Goal: Task Accomplishment & Management: Manage account settings

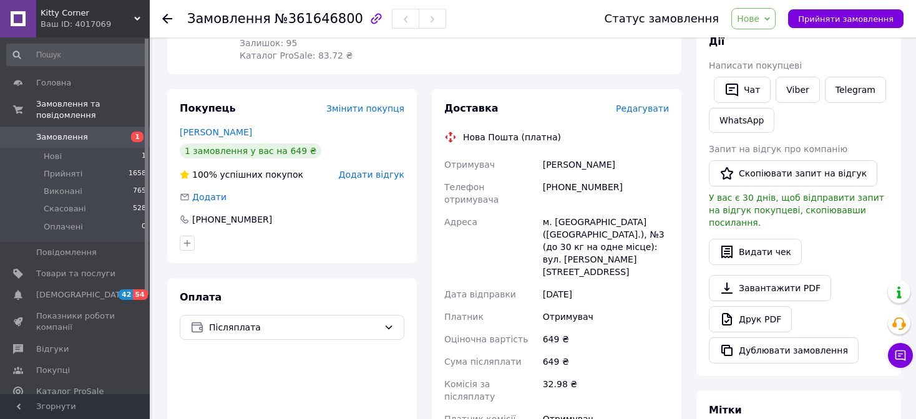
scroll to position [250, 0]
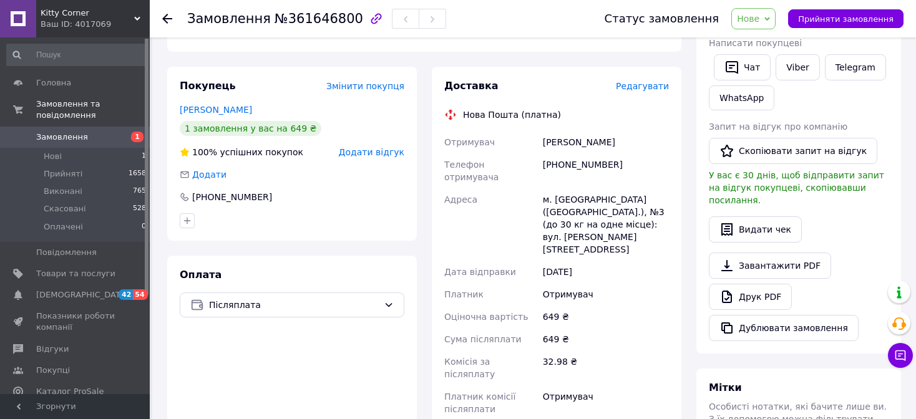
click at [763, 28] on span "Нове" at bounding box center [753, 18] width 44 height 21
click at [763, 42] on li "Прийнято" at bounding box center [760, 43] width 57 height 19
click at [579, 154] on div "[PHONE_NUMBER]" at bounding box center [605, 170] width 131 height 35
copy div "380683419122"
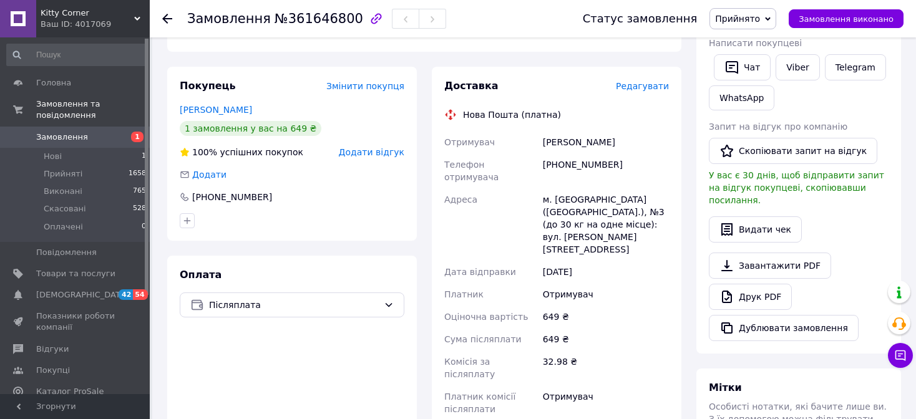
click at [550, 131] on div "[PERSON_NAME]" at bounding box center [605, 142] width 131 height 22
click at [550, 131] on div "Смага Віталій" at bounding box center [605, 142] width 131 height 22
copy div "Смага"
click at [586, 132] on div "Смага Віталій" at bounding box center [605, 142] width 131 height 22
drag, startPoint x: 586, startPoint y: 132, endPoint x: 558, endPoint y: 90, distance: 50.0
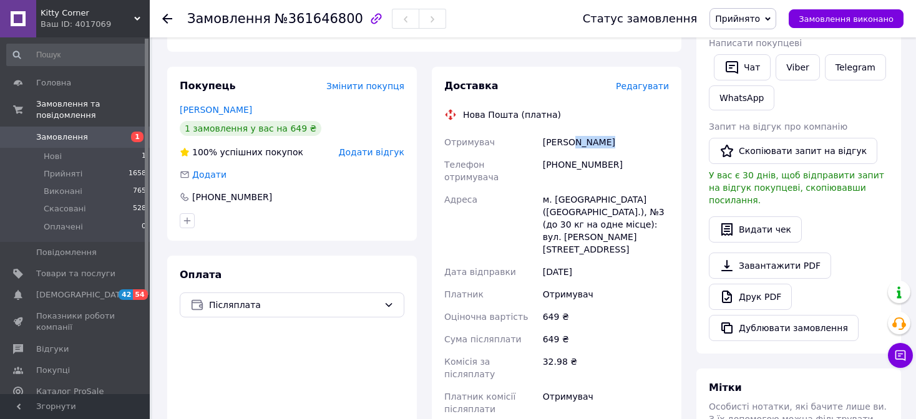
click at [586, 132] on div "Смага Віталій" at bounding box center [605, 142] width 131 height 22
copy div "Віталій"
click at [571, 188] on div "м. [GEOGRAPHIC_DATA] ([GEOGRAPHIC_DATA].), №3 (до 30 кг на одне місце): вул. [P…" at bounding box center [605, 224] width 131 height 72
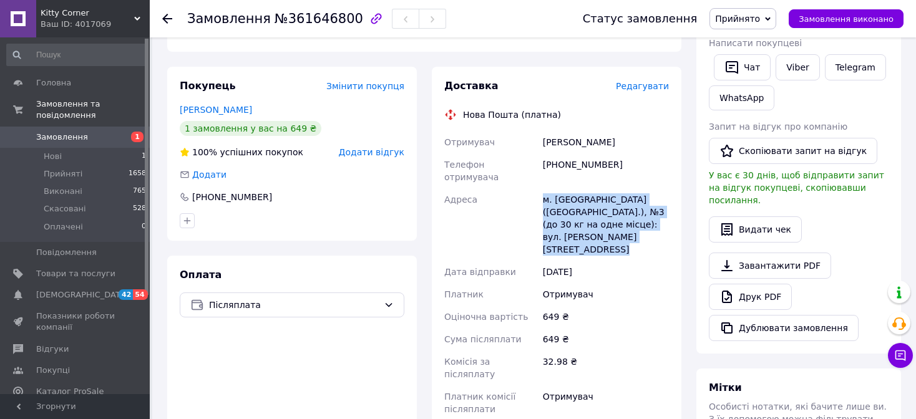
drag, startPoint x: 571, startPoint y: 178, endPoint x: 521, endPoint y: 78, distance: 112.4
click at [571, 188] on div "м. [GEOGRAPHIC_DATA] ([GEOGRAPHIC_DATA].), №3 (до 30 кг на одне місце): вул. [P…" at bounding box center [605, 224] width 131 height 72
copy div "м. [GEOGRAPHIC_DATA] ([GEOGRAPHIC_DATA].), №3 (до 30 кг на одне місце): вул. [P…"
click at [571, 188] on div "м. [GEOGRAPHIC_DATA] ([GEOGRAPHIC_DATA].), №3 (до 30 кг на одне місце): вул. [P…" at bounding box center [605, 224] width 131 height 72
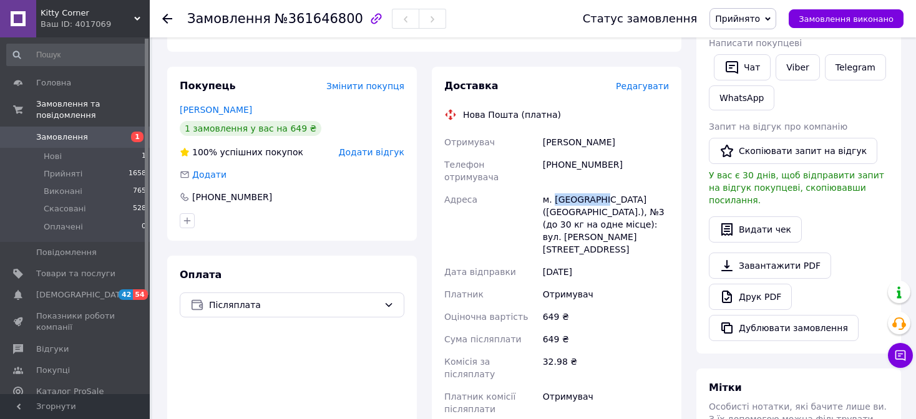
click at [571, 188] on div "м. [GEOGRAPHIC_DATA] ([GEOGRAPHIC_DATA].), №3 (до 30 кг на одне місце): вул. [P…" at bounding box center [605, 224] width 131 height 72
click at [483, 188] on div "Адреса" at bounding box center [491, 224] width 99 height 72
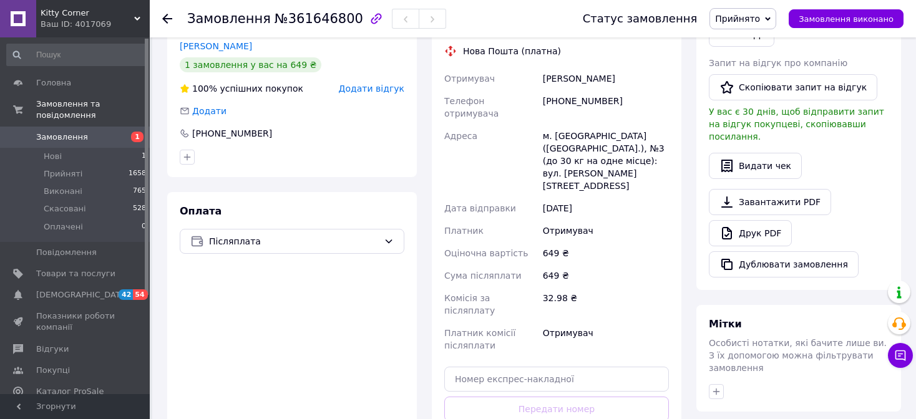
scroll to position [474, 0]
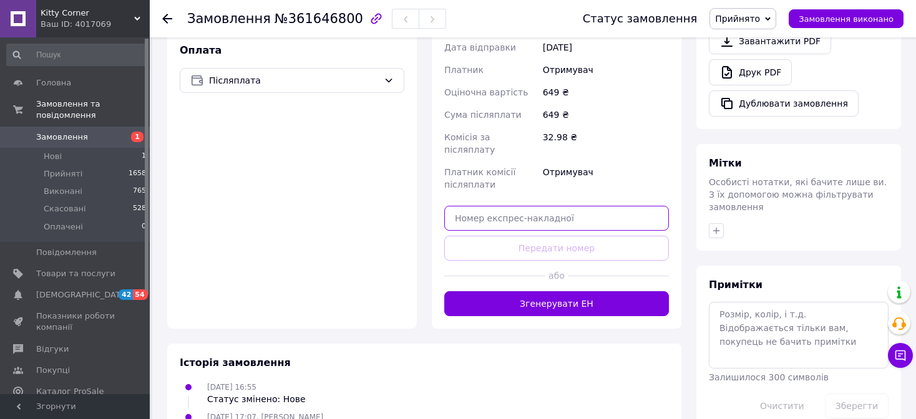
click at [533, 206] on input "text" at bounding box center [556, 218] width 225 height 25
paste input "20451247389676"
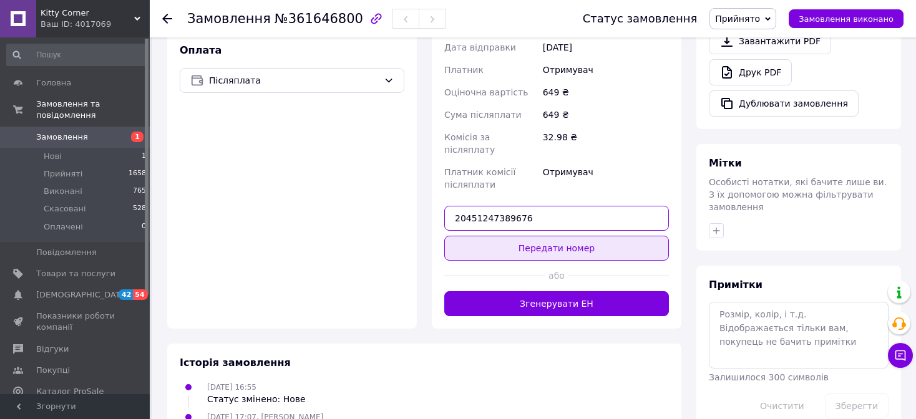
type input "20451247389676"
click at [533, 236] on button "Передати номер" at bounding box center [556, 248] width 225 height 25
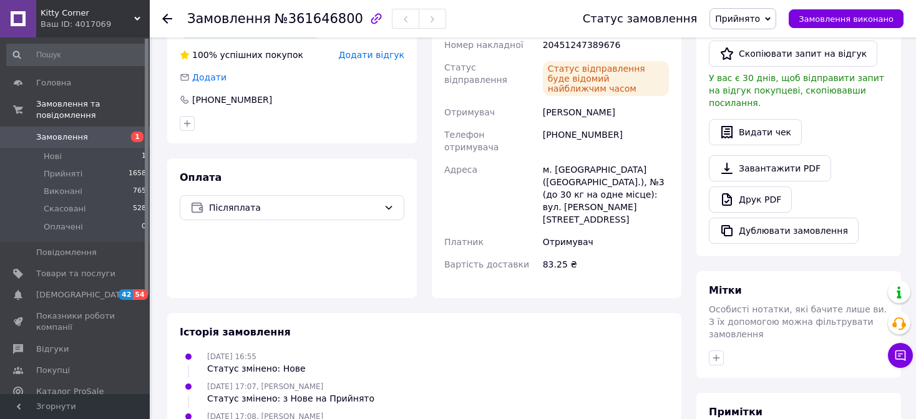
scroll to position [100, 0]
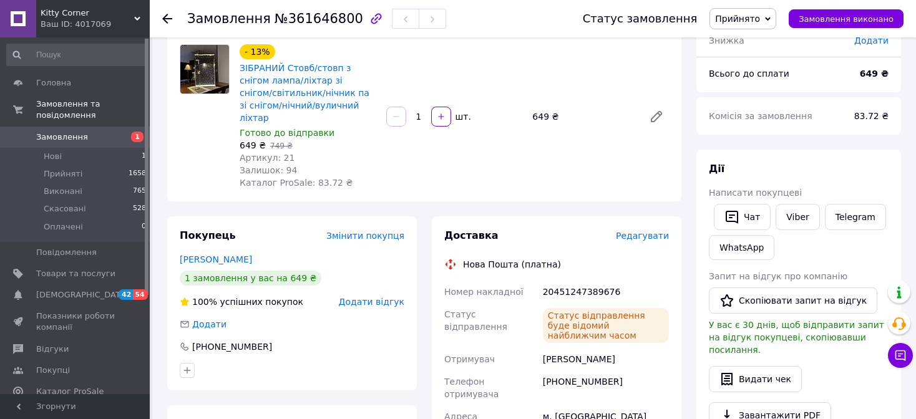
drag, startPoint x: 792, startPoint y: 218, endPoint x: 568, endPoint y: 38, distance: 287.1
click at [311, 13] on span "№361646800" at bounding box center [318, 18] width 89 height 15
click at [310, 14] on span "№361646800" at bounding box center [318, 18] width 89 height 15
copy span "361646800"
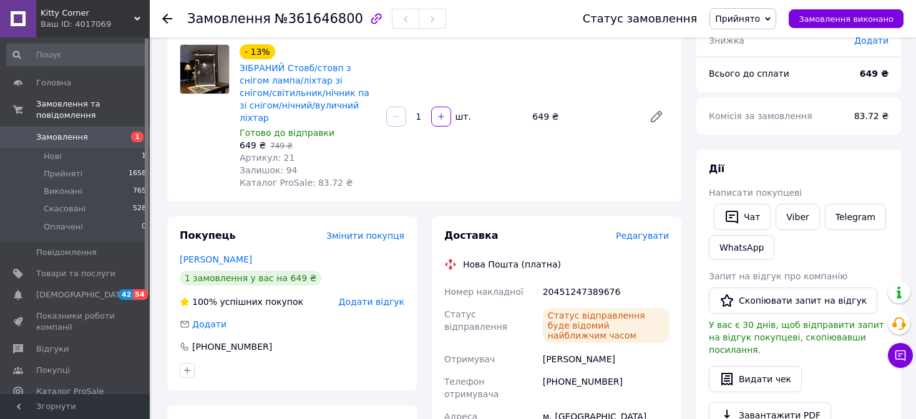
click at [565, 284] on div "20451247389676" at bounding box center [605, 292] width 131 height 22
copy div "20451247389676"
